Goal: Navigation & Orientation: Find specific page/section

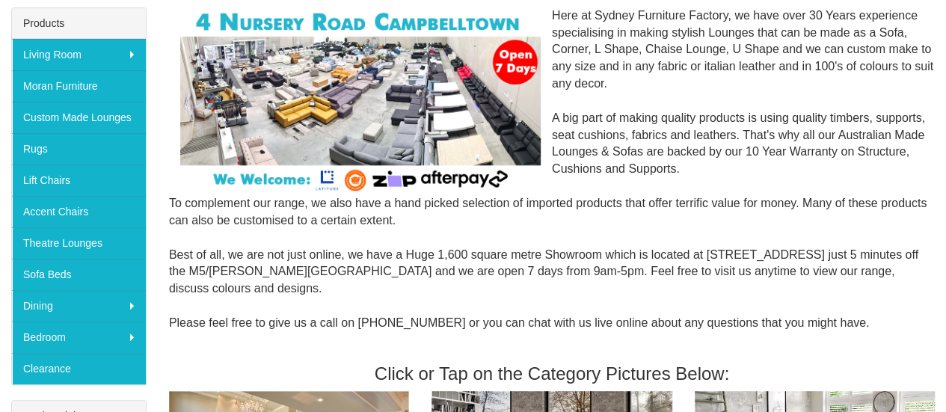
scroll to position [238, 0]
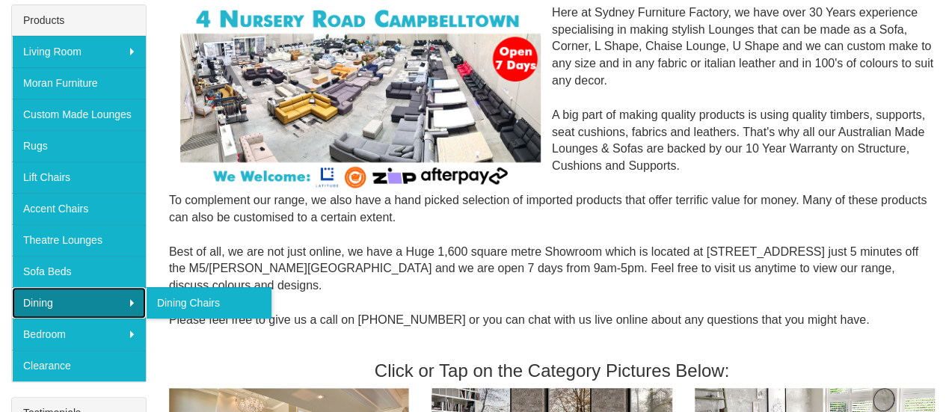
click at [67, 287] on link "Dining" at bounding box center [79, 302] width 134 height 31
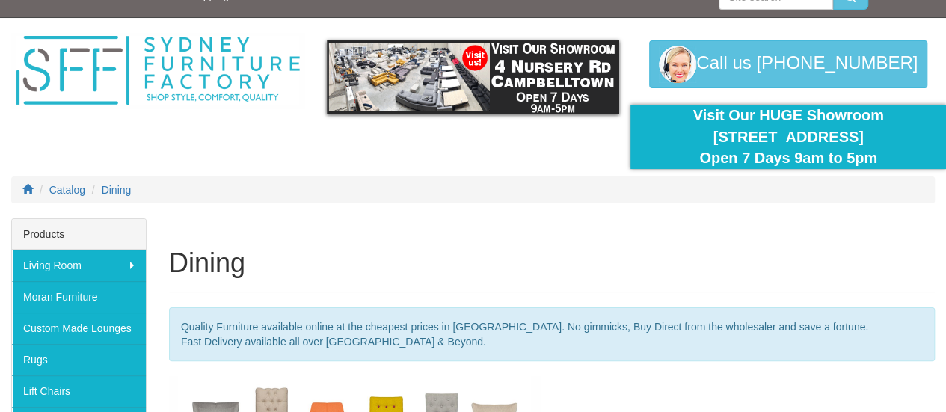
scroll to position [360, 0]
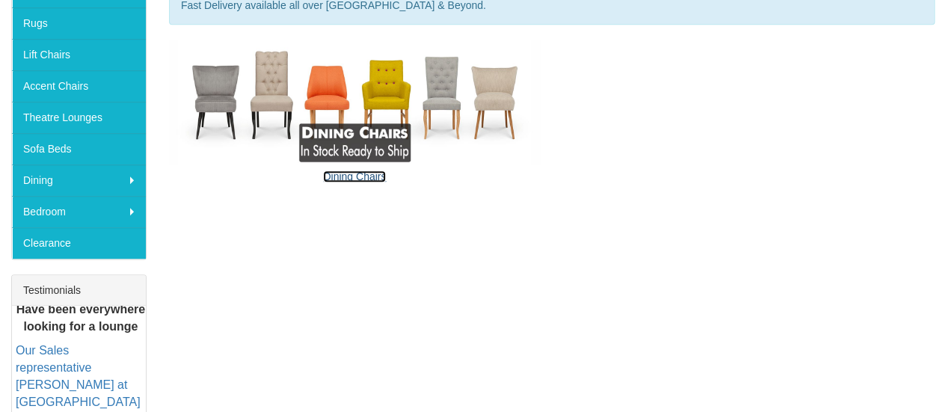
click at [368, 176] on link "Dining Chairs" at bounding box center [354, 176] width 63 height 12
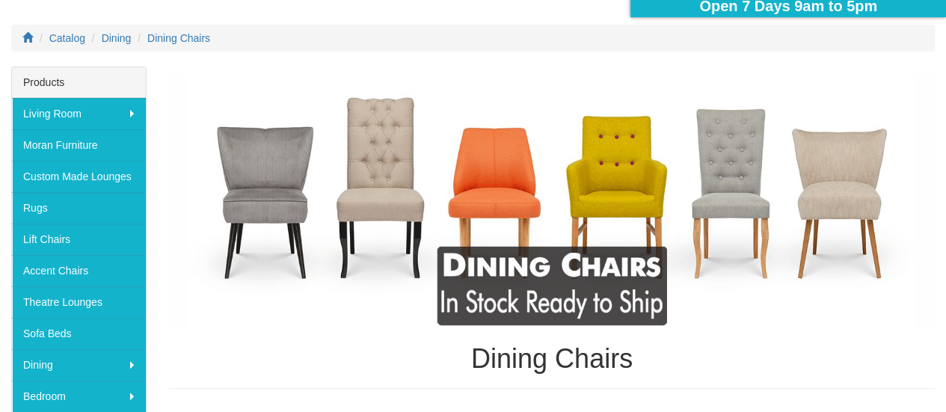
scroll to position [182, 0]
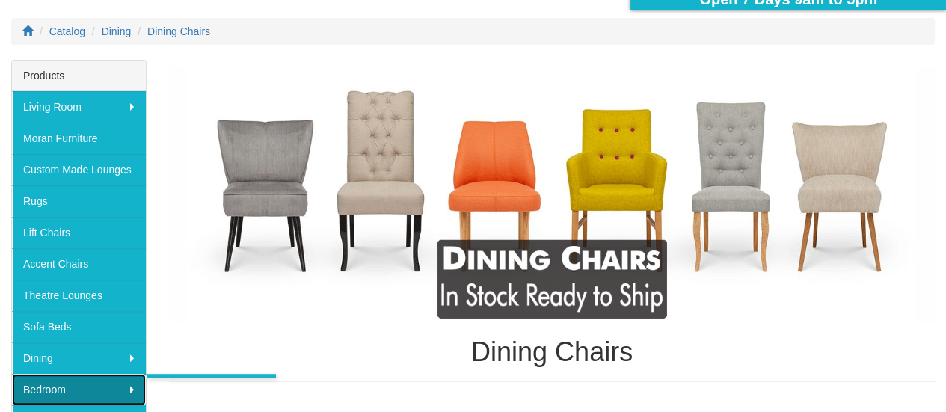
click at [46, 381] on link "Bedroom" at bounding box center [79, 389] width 134 height 31
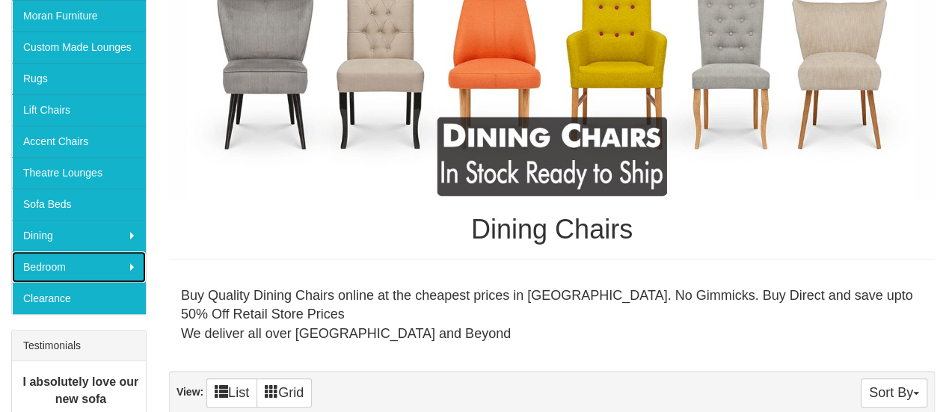
scroll to position [332, 0]
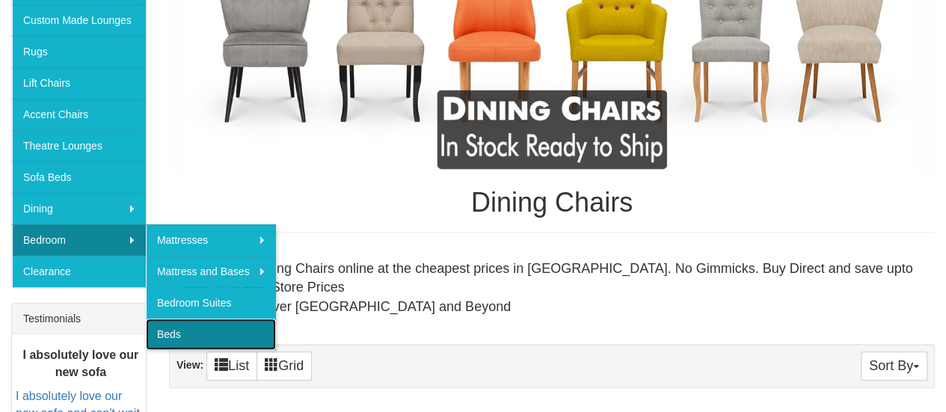
click at [195, 326] on link "Beds" at bounding box center [211, 333] width 130 height 31
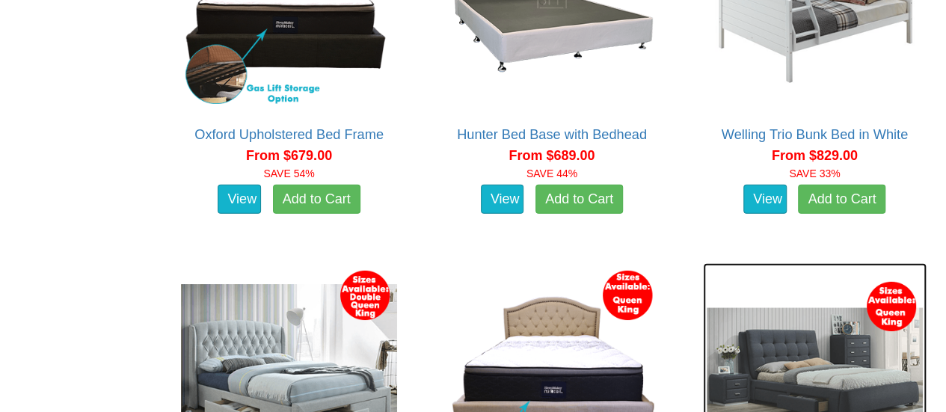
scroll to position [1742, 0]
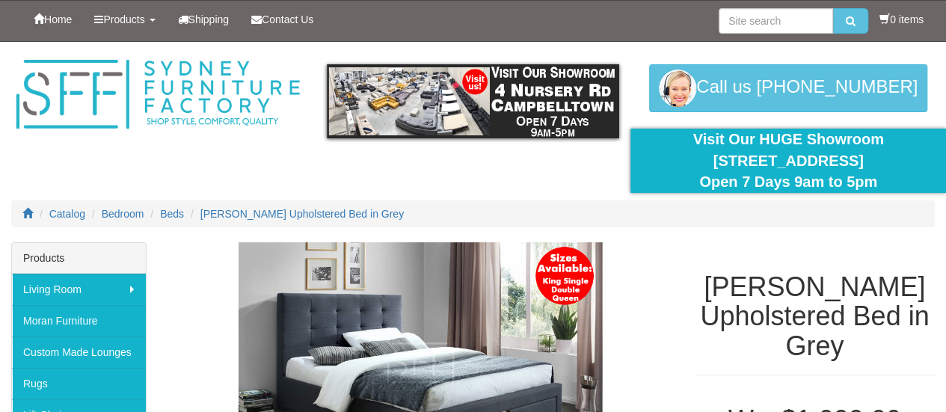
scroll to position [360, 0]
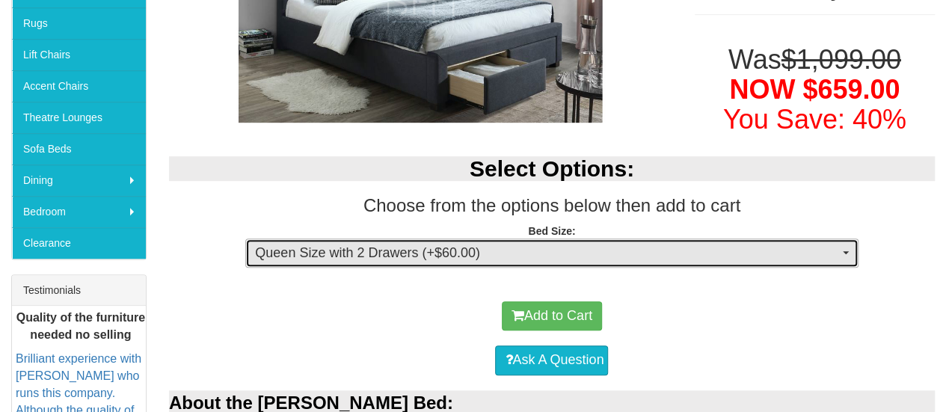
click at [783, 261] on span "Queen Size with 2 Drawers (+$60.00)" at bounding box center [546, 253] width 583 height 19
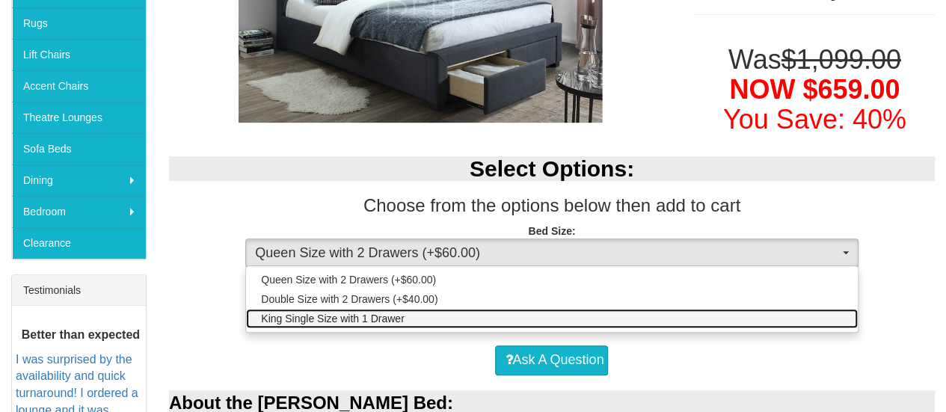
click at [353, 313] on span "King Single Size with 1 Drawer" at bounding box center [332, 318] width 143 height 15
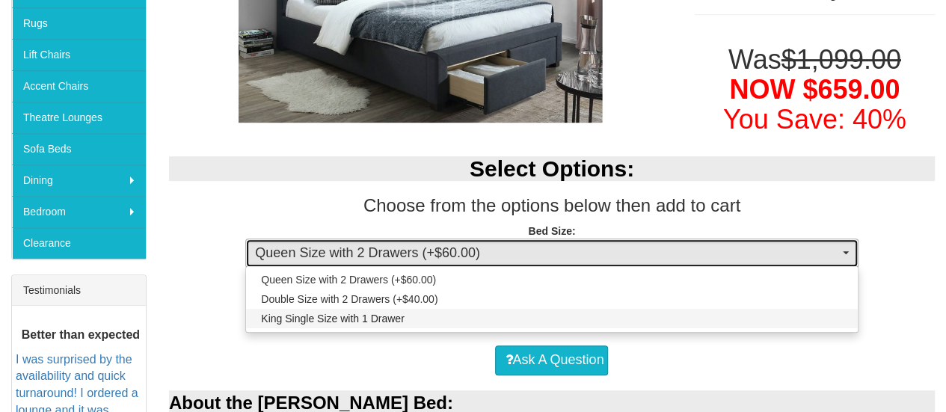
select select "1394"
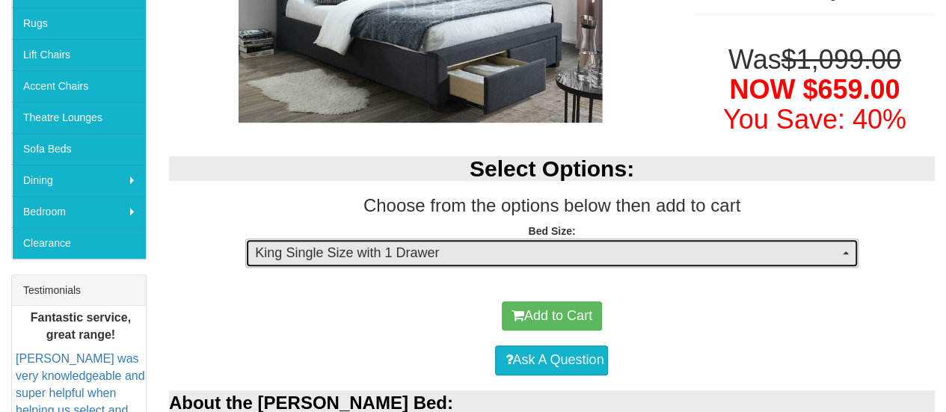
scroll to position [96, 0]
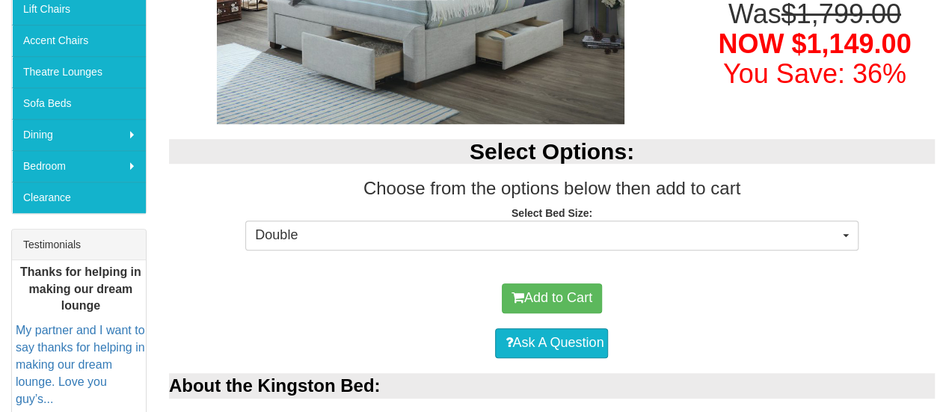
scroll to position [410, 0]
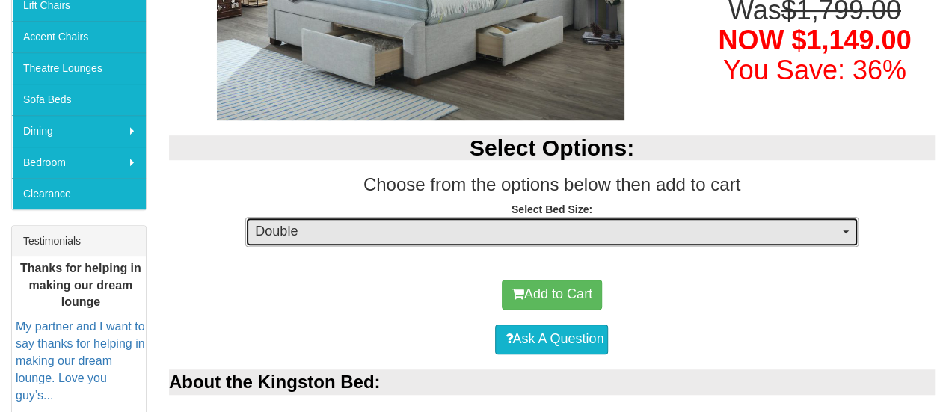
click at [774, 227] on span "Double" at bounding box center [546, 231] width 583 height 19
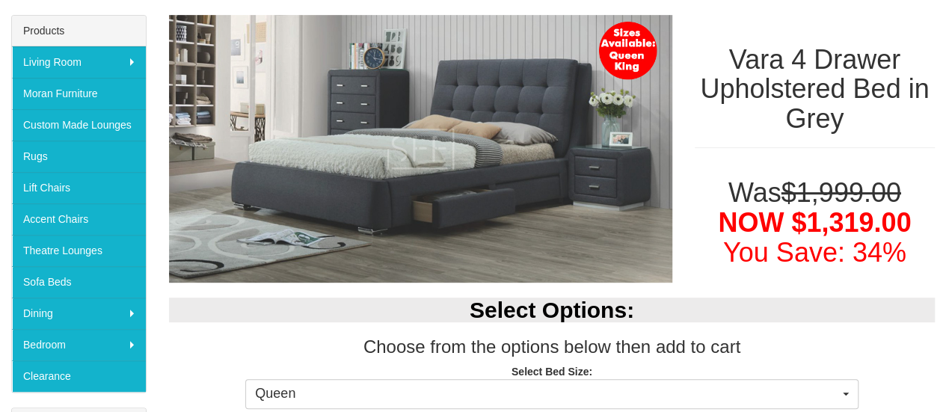
scroll to position [266, 0]
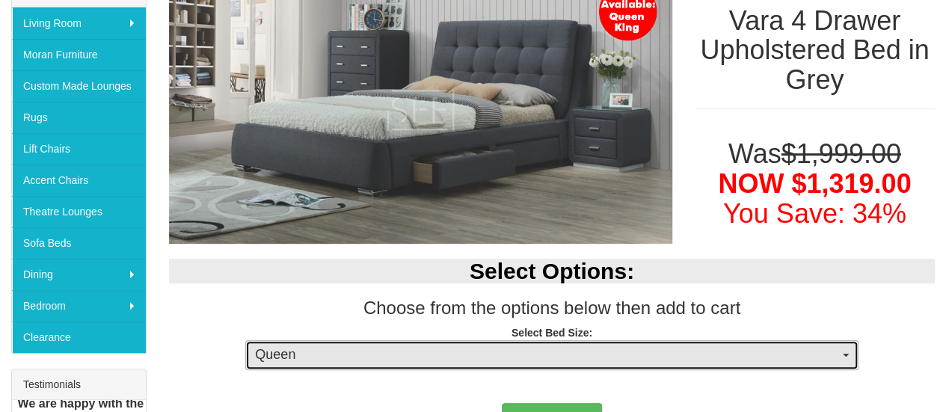
click at [675, 342] on button "Queen" at bounding box center [551, 355] width 612 height 30
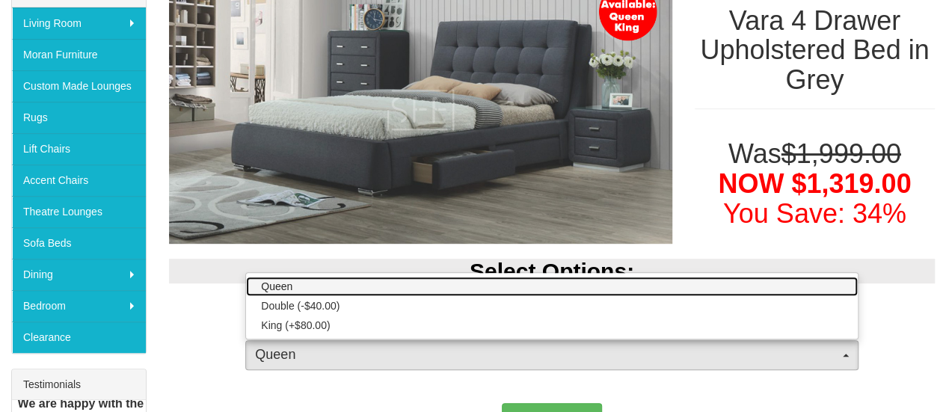
scroll to position [165, 0]
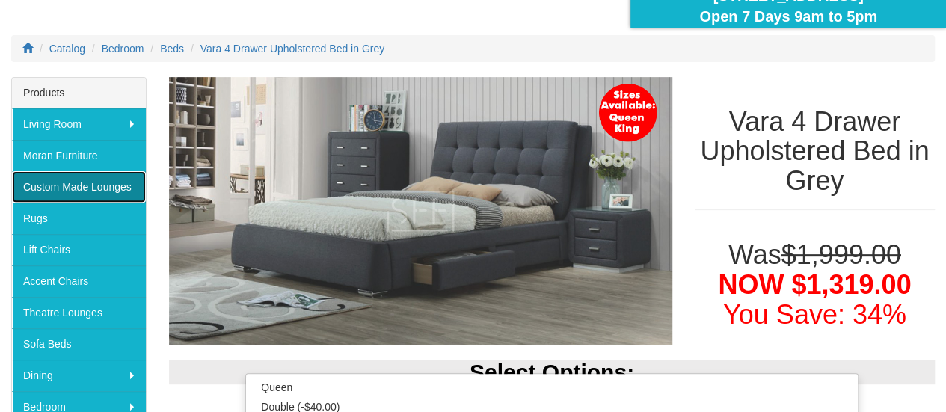
click at [90, 191] on link "Custom Made Lounges" at bounding box center [79, 186] width 134 height 31
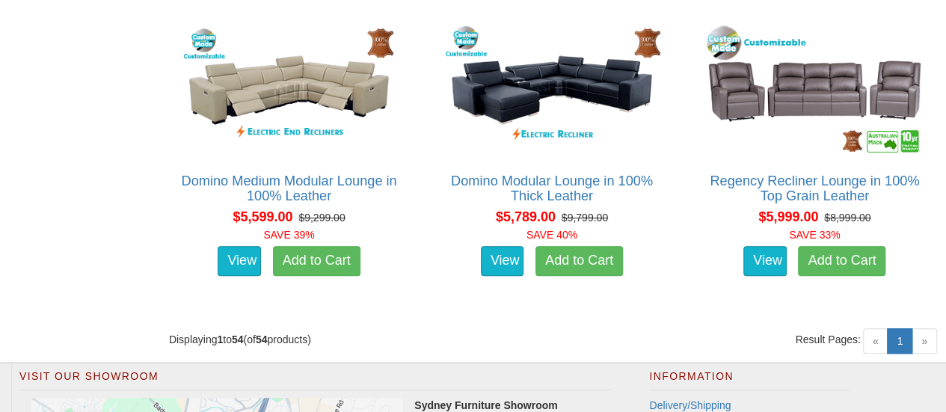
scroll to position [6247, 0]
